Goal: Obtain resource: Obtain resource

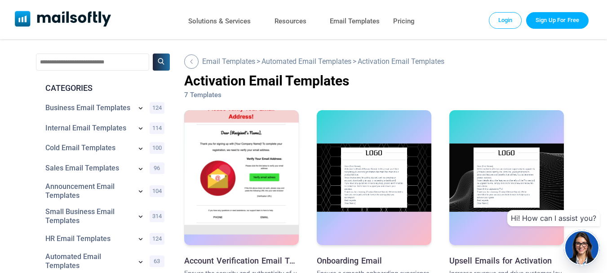
click at [263, 165] on img at bounding box center [241, 163] width 115 height 142
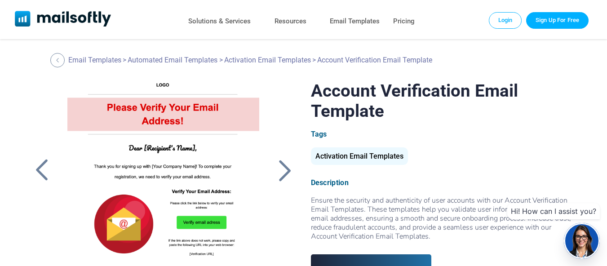
scroll to position [5, 0]
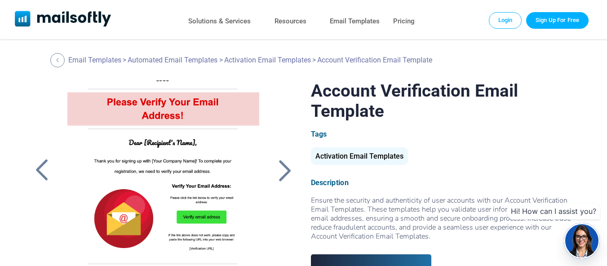
click at [246, 141] on div at bounding box center [163, 192] width 213 height 225
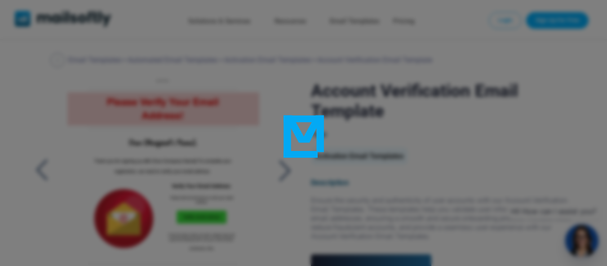
scroll to position [0, 0]
